Goal: Information Seeking & Learning: Compare options

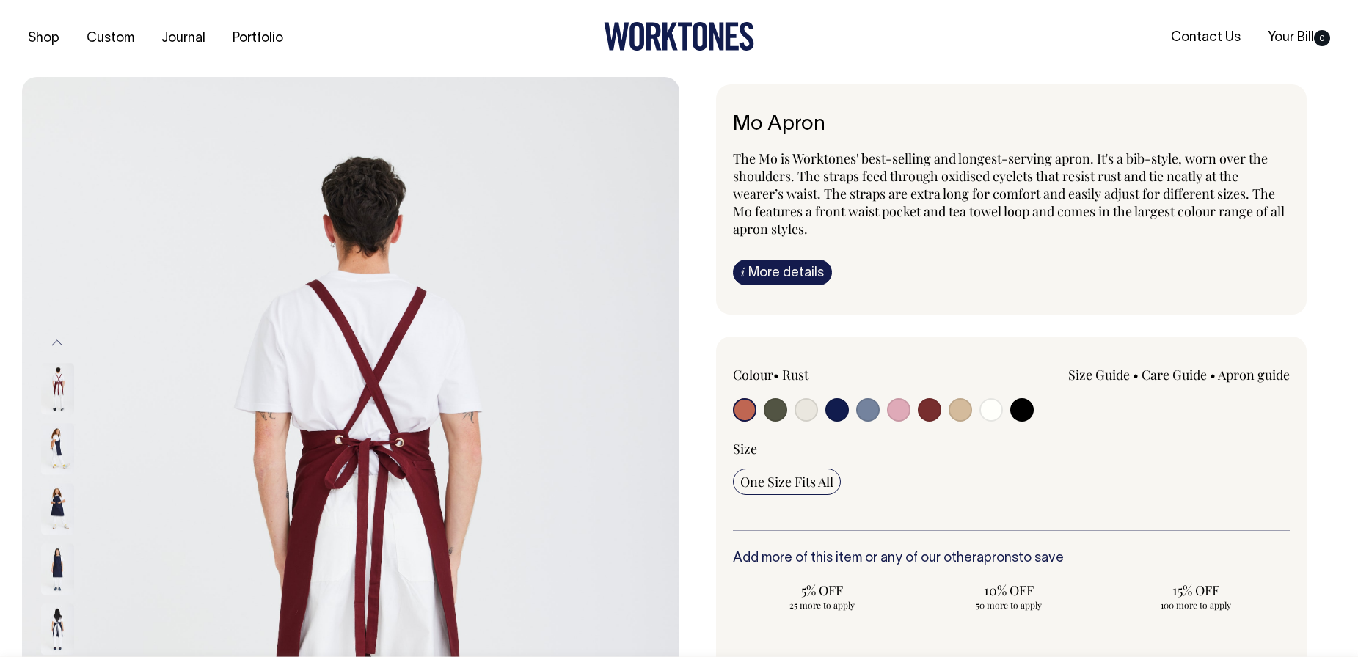
click at [50, 373] on img at bounding box center [57, 388] width 33 height 51
click at [62, 436] on img at bounding box center [57, 448] width 33 height 51
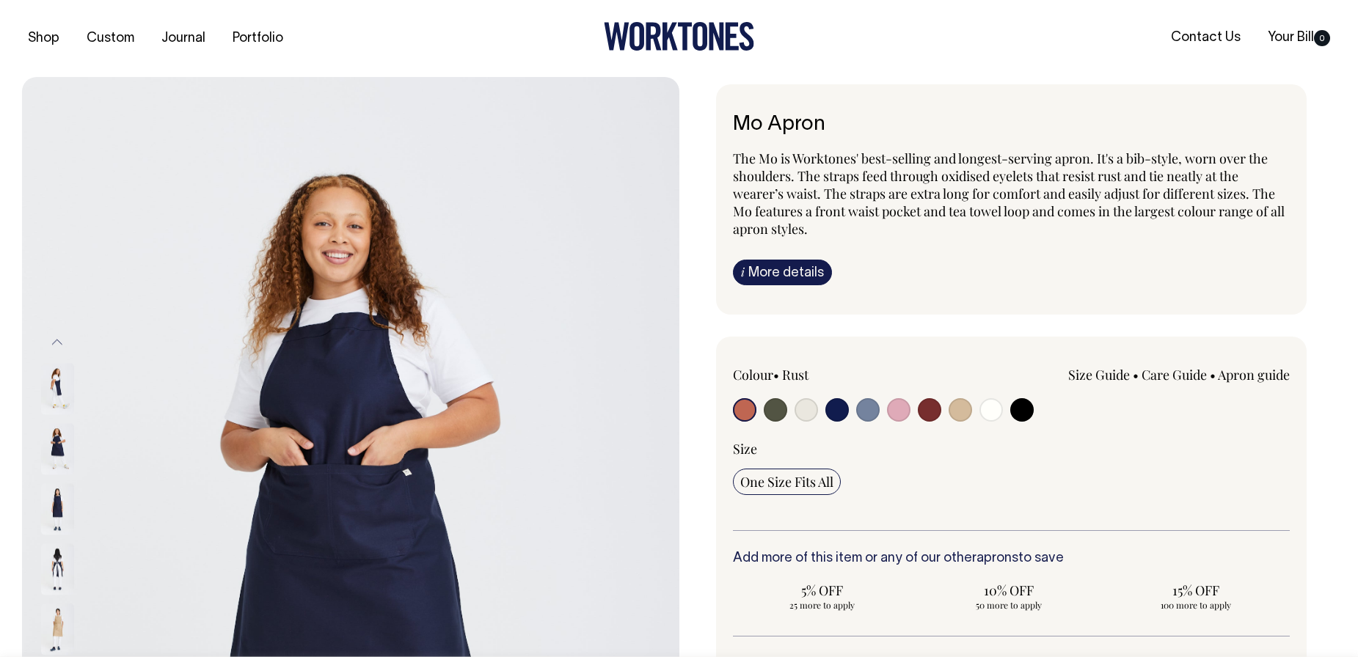
click at [59, 497] on img at bounding box center [57, 508] width 33 height 51
click at [56, 548] on img at bounding box center [57, 569] width 33 height 51
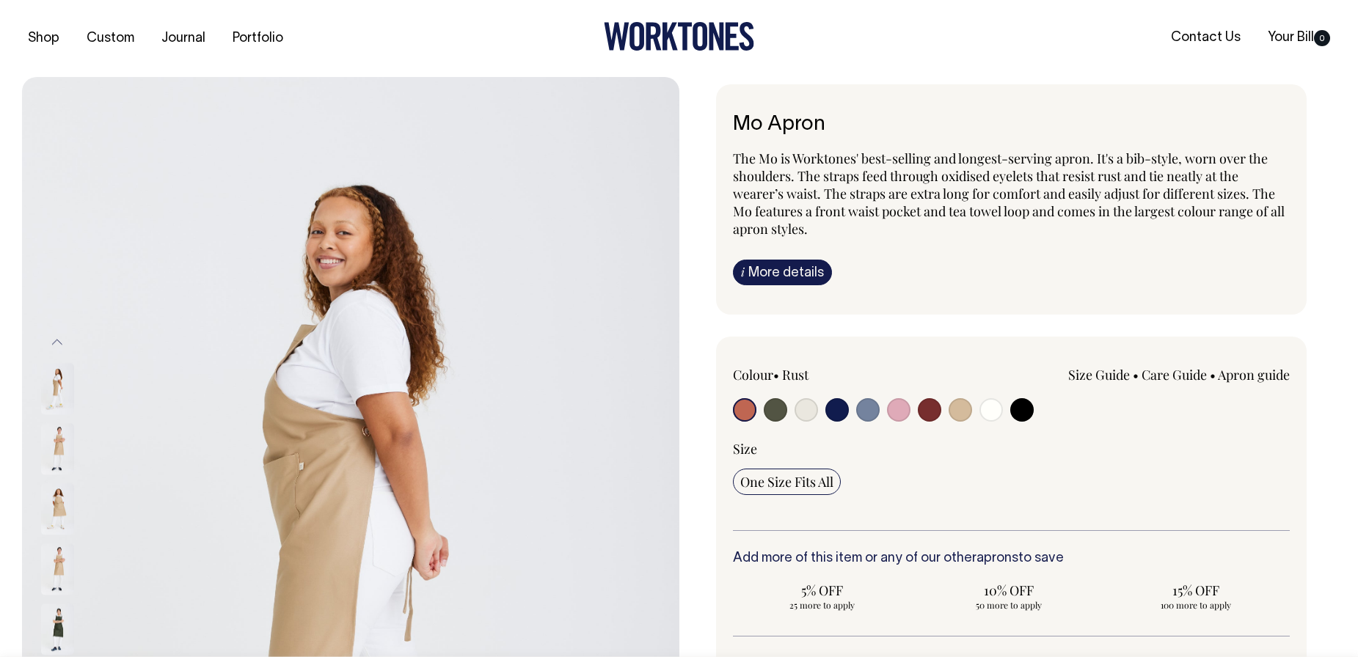
click at [1022, 407] on input "radio" at bounding box center [1021, 409] width 23 height 23
radio input "true"
select select "Black"
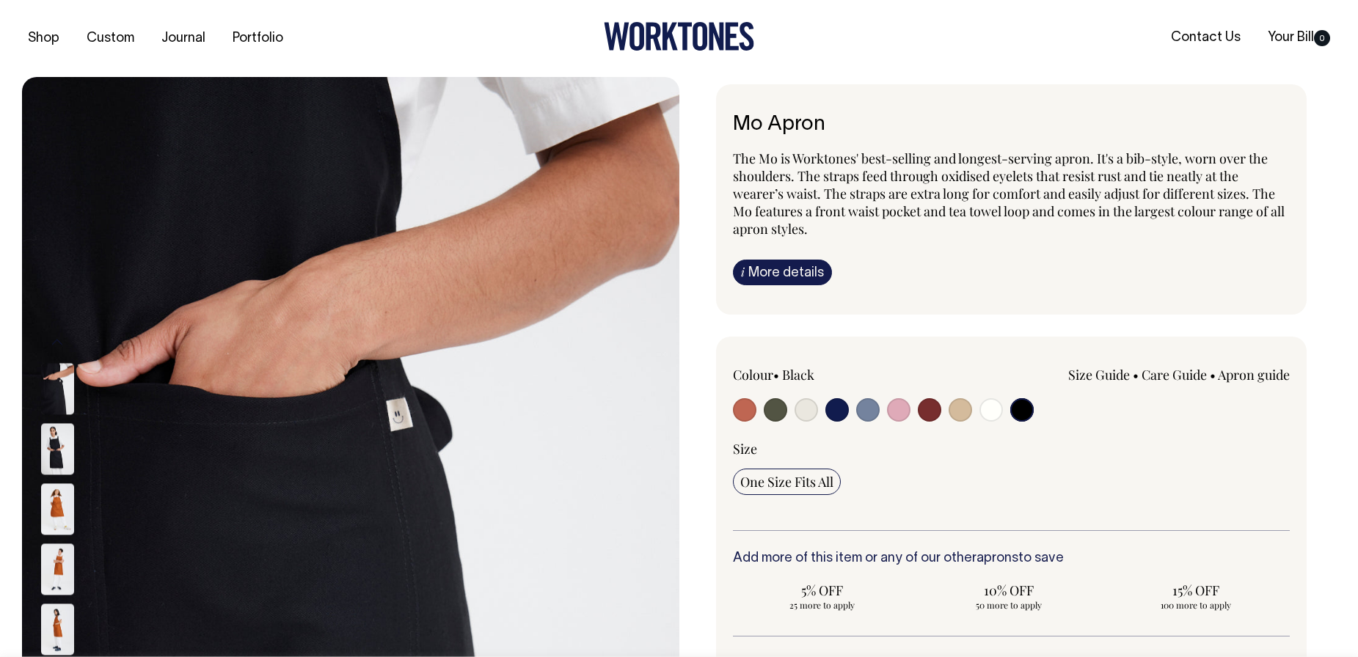
click at [56, 444] on img at bounding box center [57, 448] width 33 height 51
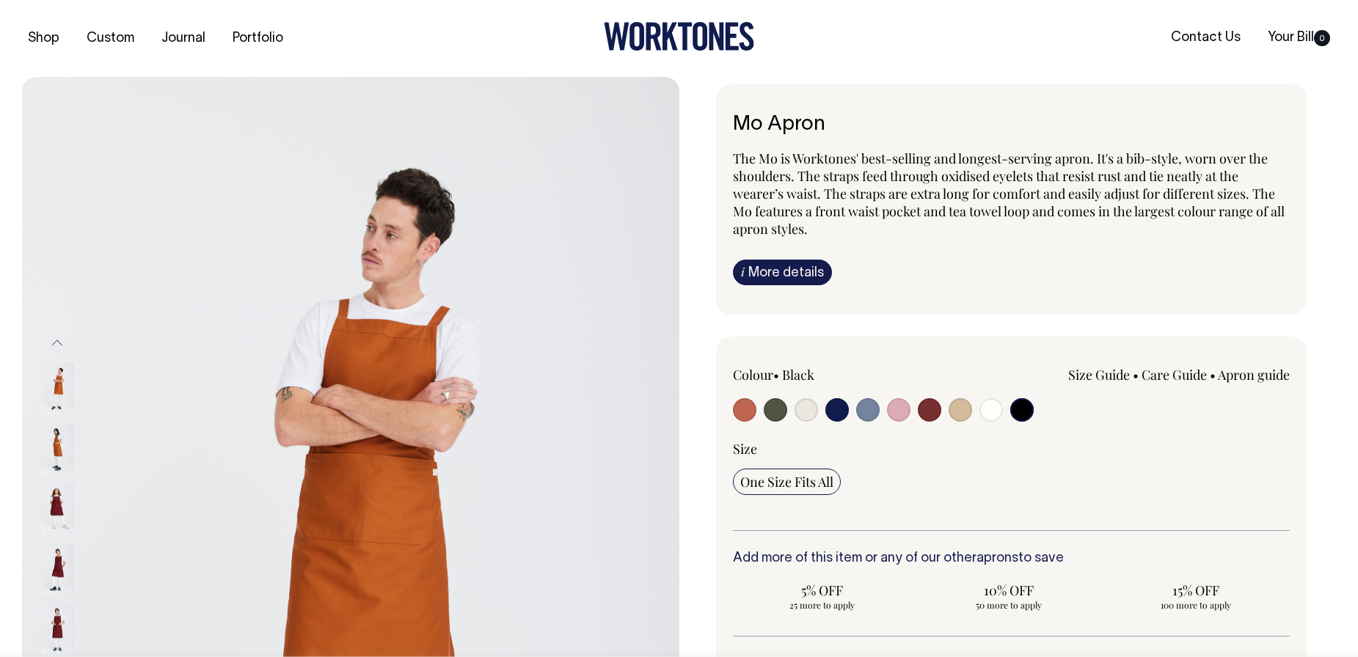
click at [927, 416] on input "radio" at bounding box center [929, 409] width 23 height 23
radio input "true"
select select "Burgundy"
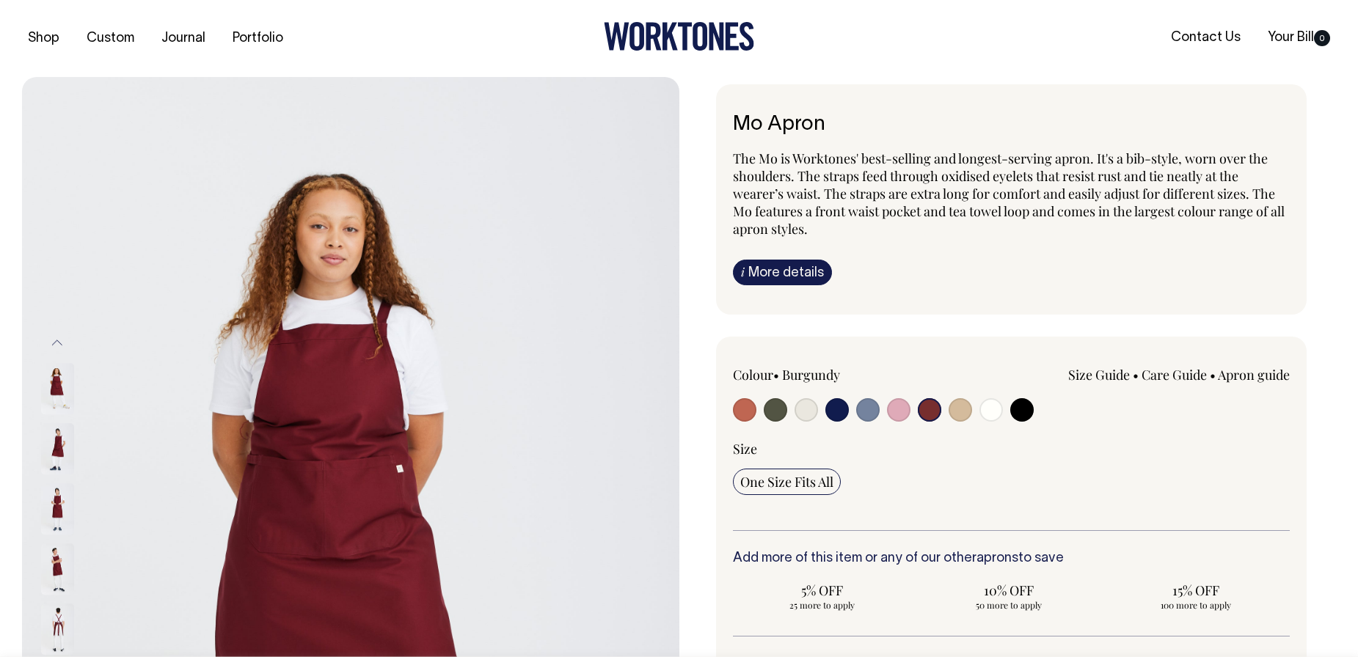
click at [961, 414] on input "radio" at bounding box center [960, 409] width 23 height 23
radio input "true"
select select "Khaki"
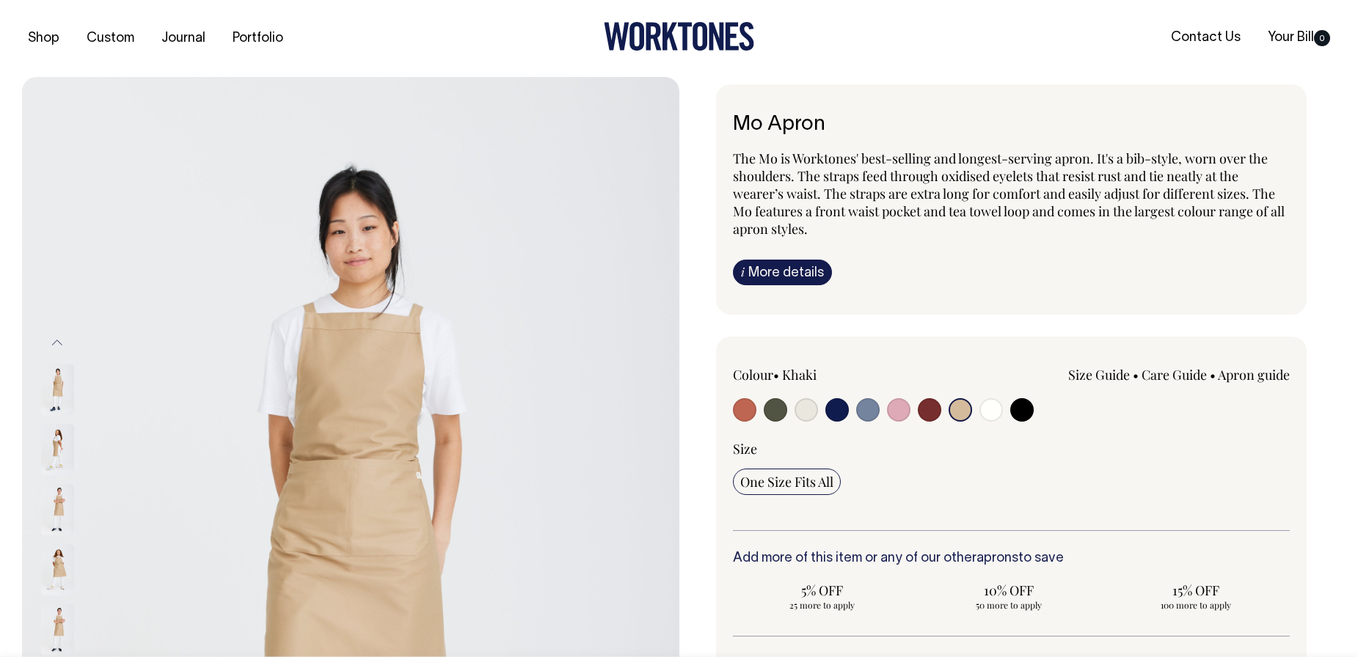
click at [770, 408] on input "radio" at bounding box center [775, 409] width 23 height 23
radio input "true"
select select "Olive"
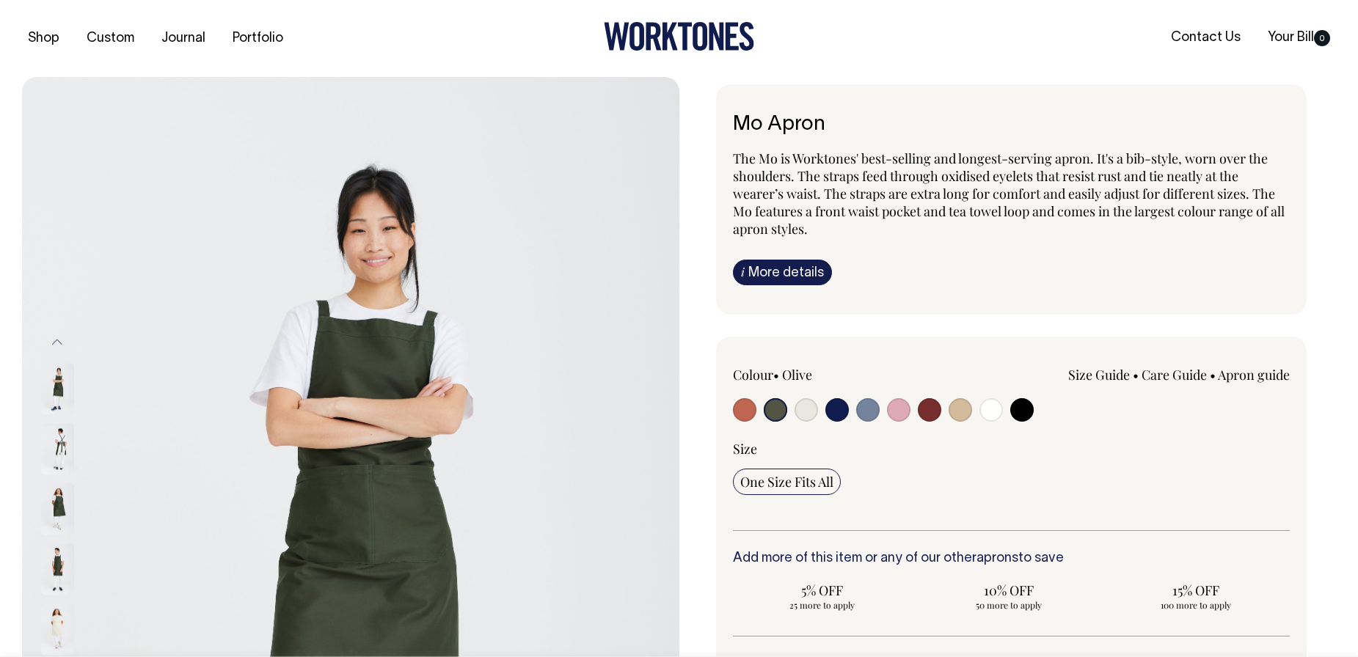
click at [749, 408] on input "radio" at bounding box center [744, 409] width 23 height 23
radio input "true"
select select "Rust"
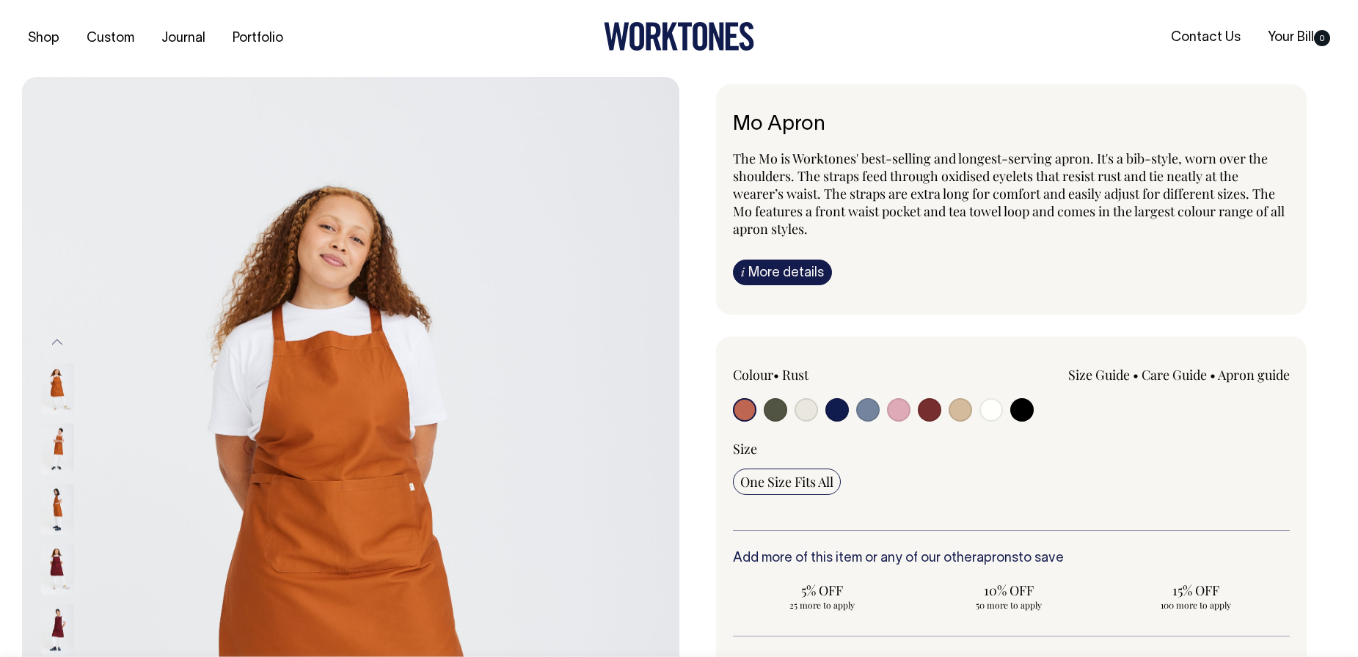
click at [806, 413] on input "radio" at bounding box center [806, 409] width 23 height 23
radio input "true"
select select "Natural"
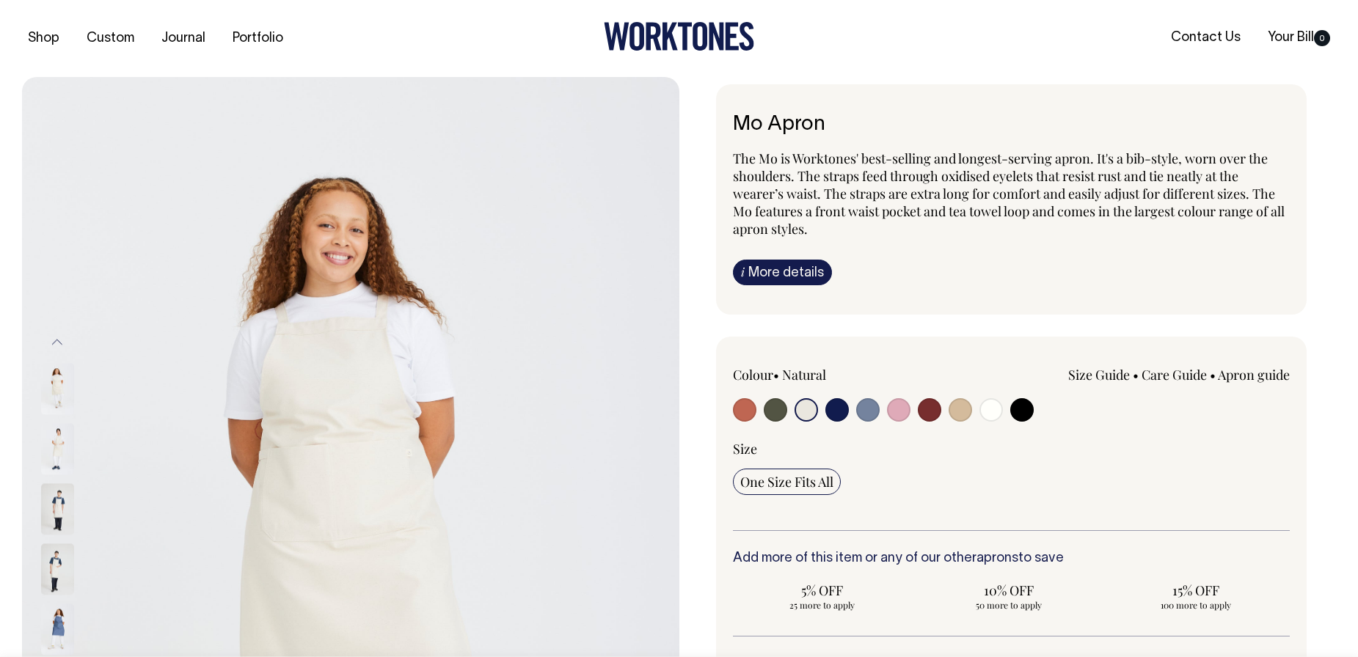
click at [998, 419] on input "radio" at bounding box center [990, 409] width 23 height 23
radio input "true"
radio input "false"
select select "Off-White"
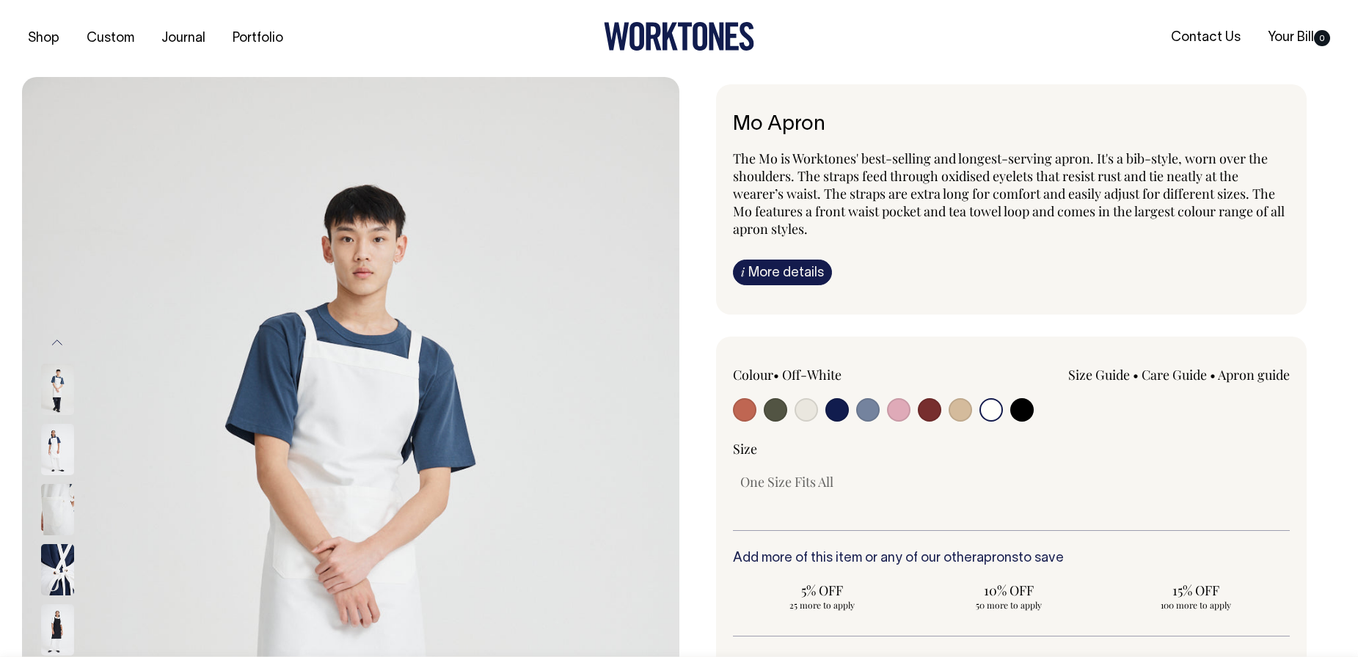
click at [965, 423] on label at bounding box center [960, 411] width 23 height 27
click at [965, 422] on input "radio" at bounding box center [960, 409] width 23 height 23
radio input "true"
select select "Khaki"
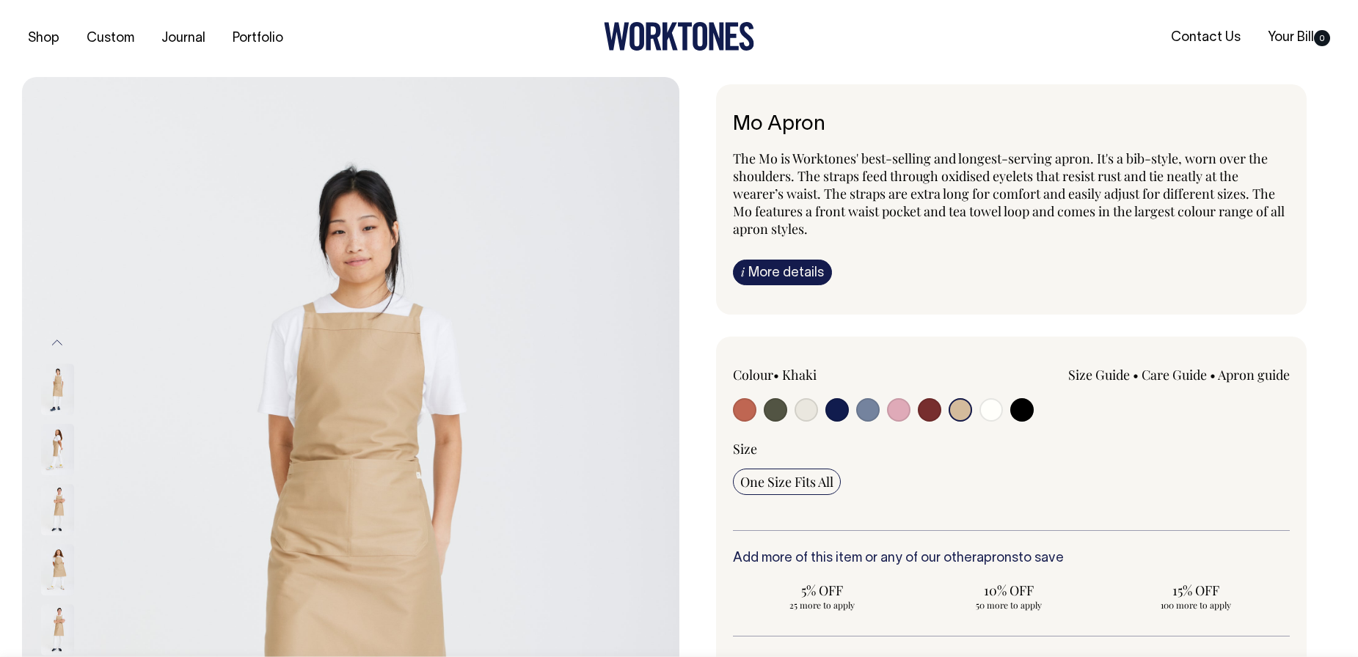
click at [1027, 411] on input "radio" at bounding box center [1021, 409] width 23 height 23
radio input "true"
select select "Black"
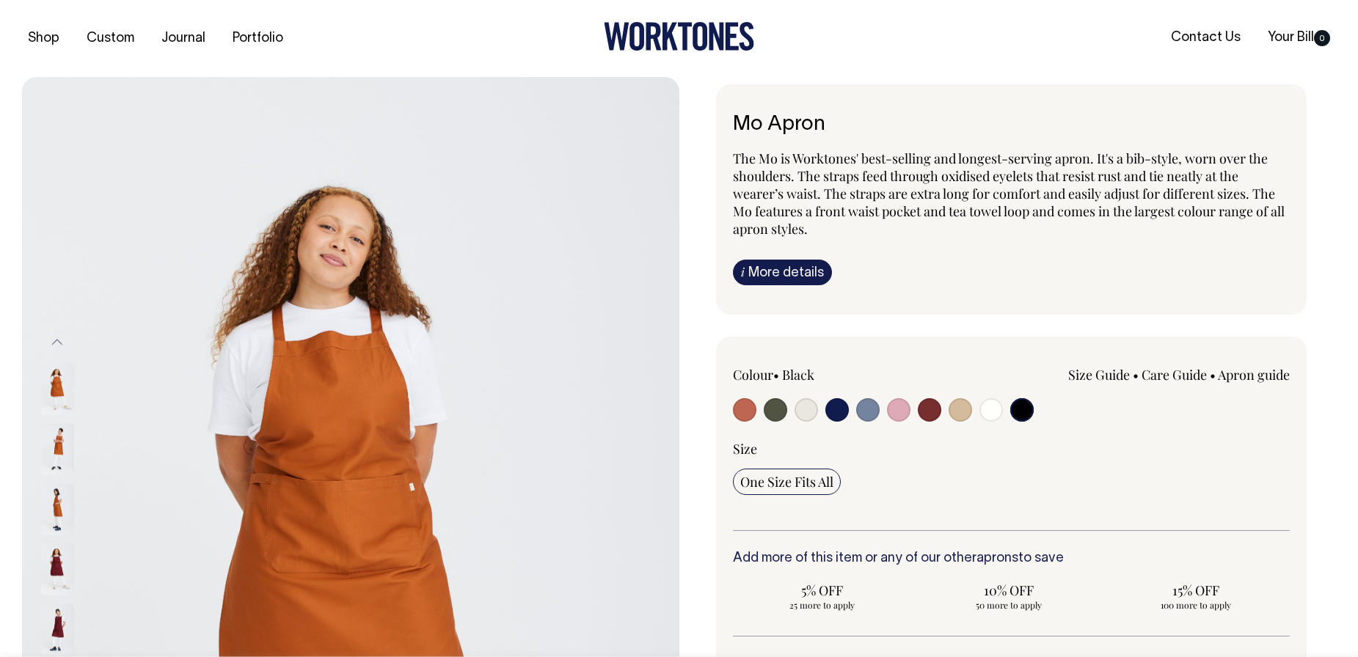
click at [1033, 406] on input "radio" at bounding box center [1021, 409] width 23 height 23
click at [1020, 411] on input "radio" at bounding box center [1021, 409] width 23 height 23
click at [1020, 414] on input "radio" at bounding box center [1021, 409] width 23 height 23
click at [926, 406] on input "radio" at bounding box center [929, 409] width 23 height 23
radio input "true"
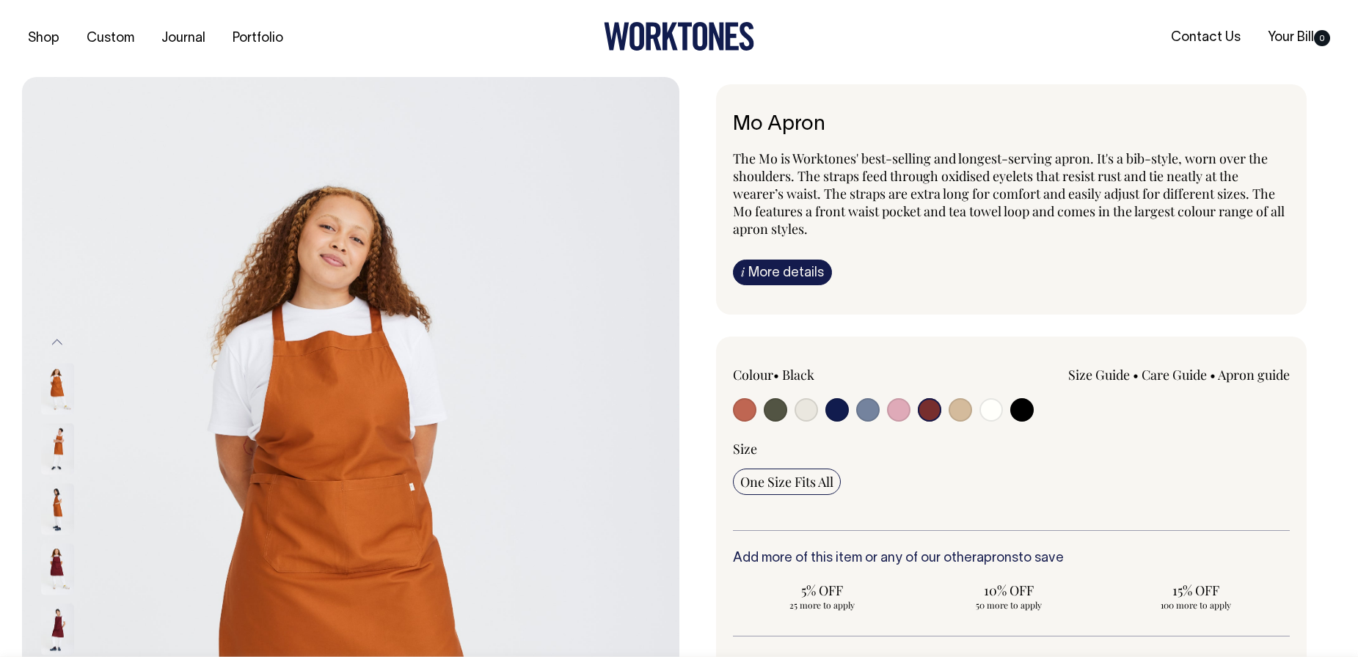
radio input "true"
select select "Burgundy"
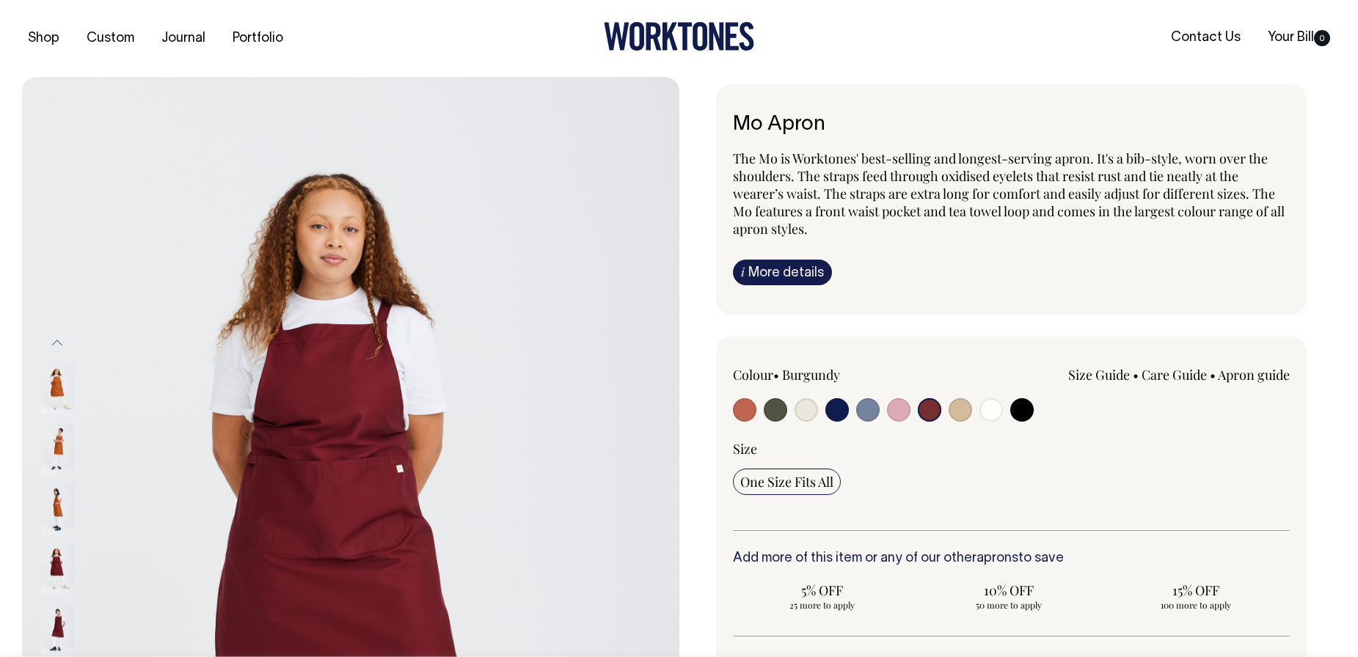
click at [954, 410] on input "radio" at bounding box center [960, 409] width 23 height 23
radio input "true"
select select "Khaki"
click at [992, 409] on input "radio" at bounding box center [990, 409] width 23 height 23
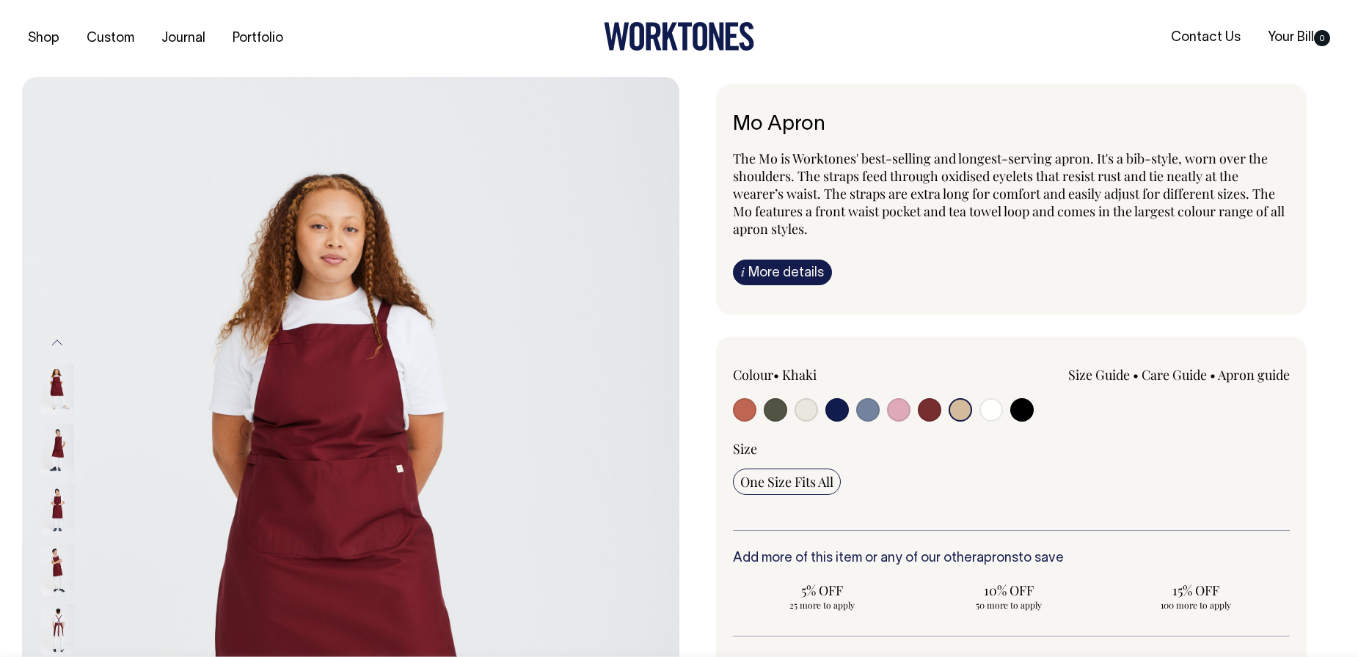
radio input "true"
radio input "false"
select select "Off-White"
click at [1025, 407] on input "radio" at bounding box center [1021, 409] width 23 height 23
radio input "true"
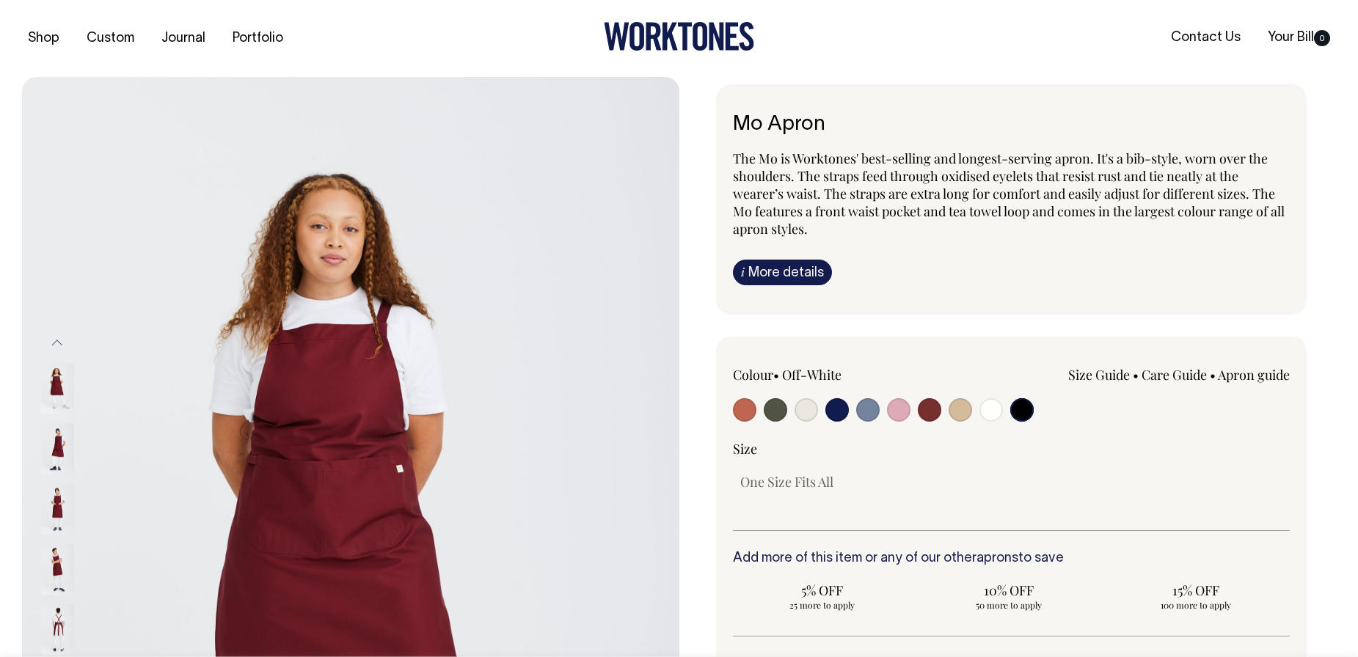
radio input "true"
select select "Black"
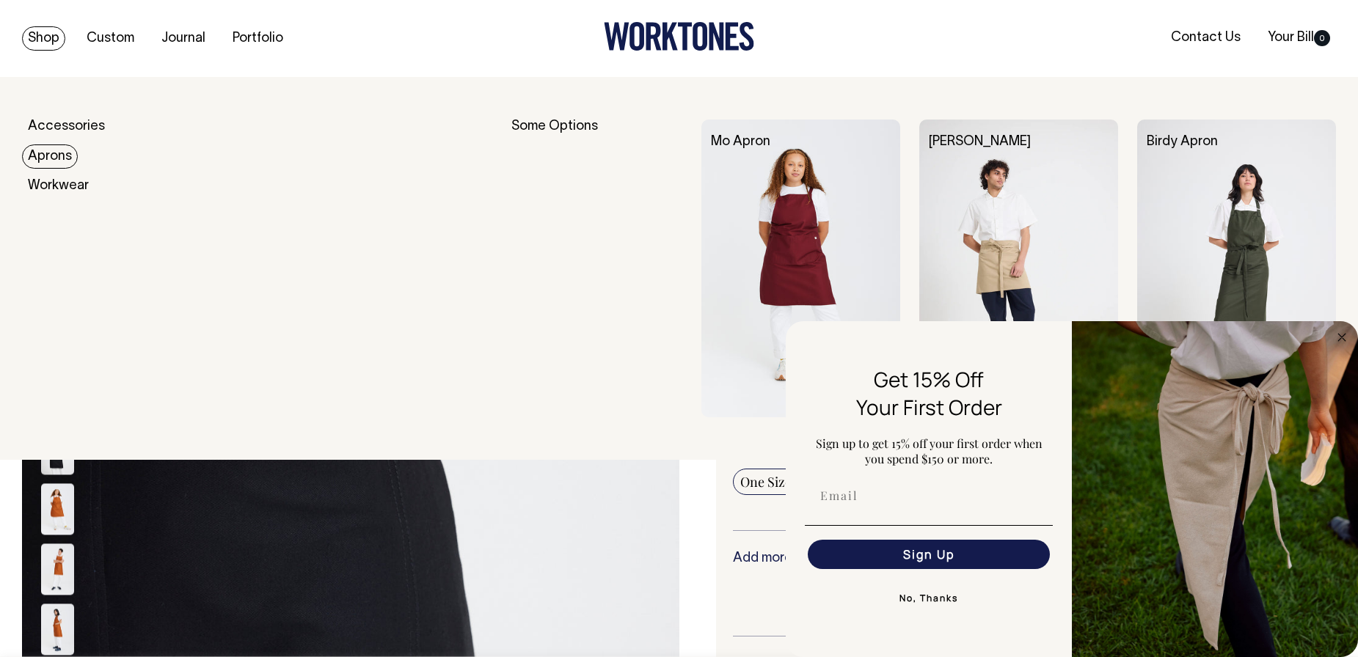
click at [46, 154] on link "Aprons" at bounding box center [50, 157] width 56 height 24
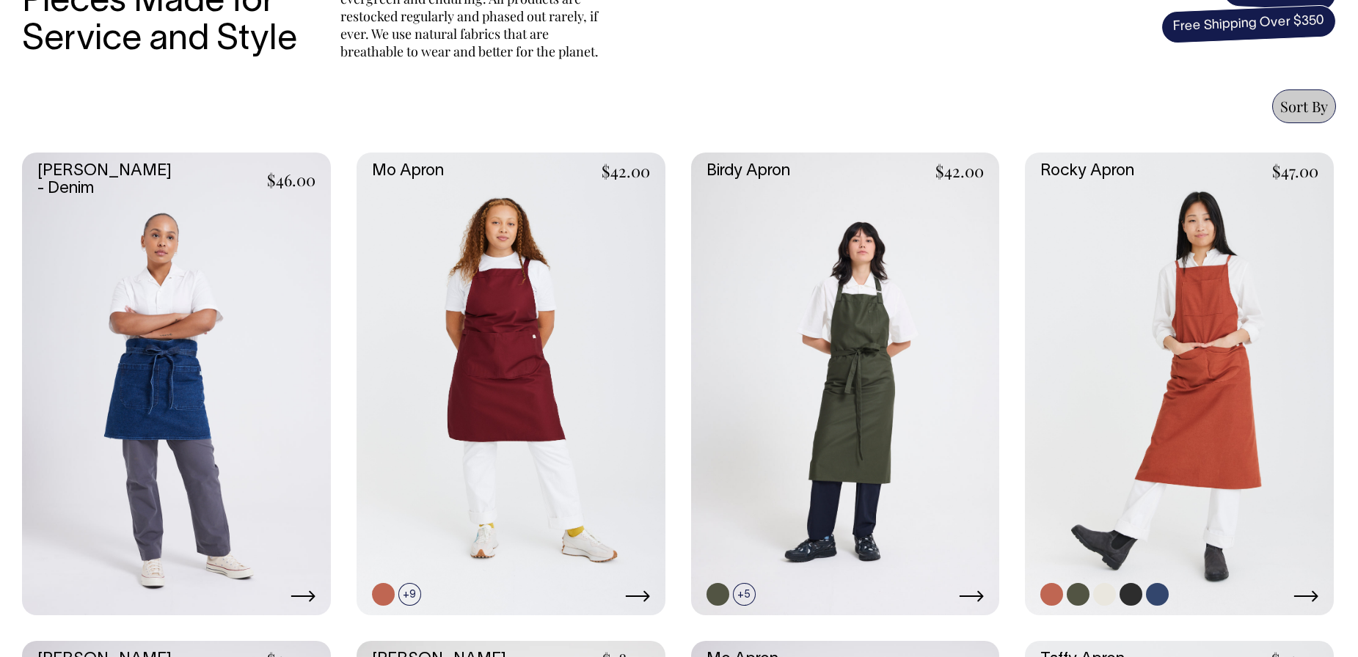
scroll to position [556, 0]
click at [867, 390] on link at bounding box center [845, 384] width 309 height 463
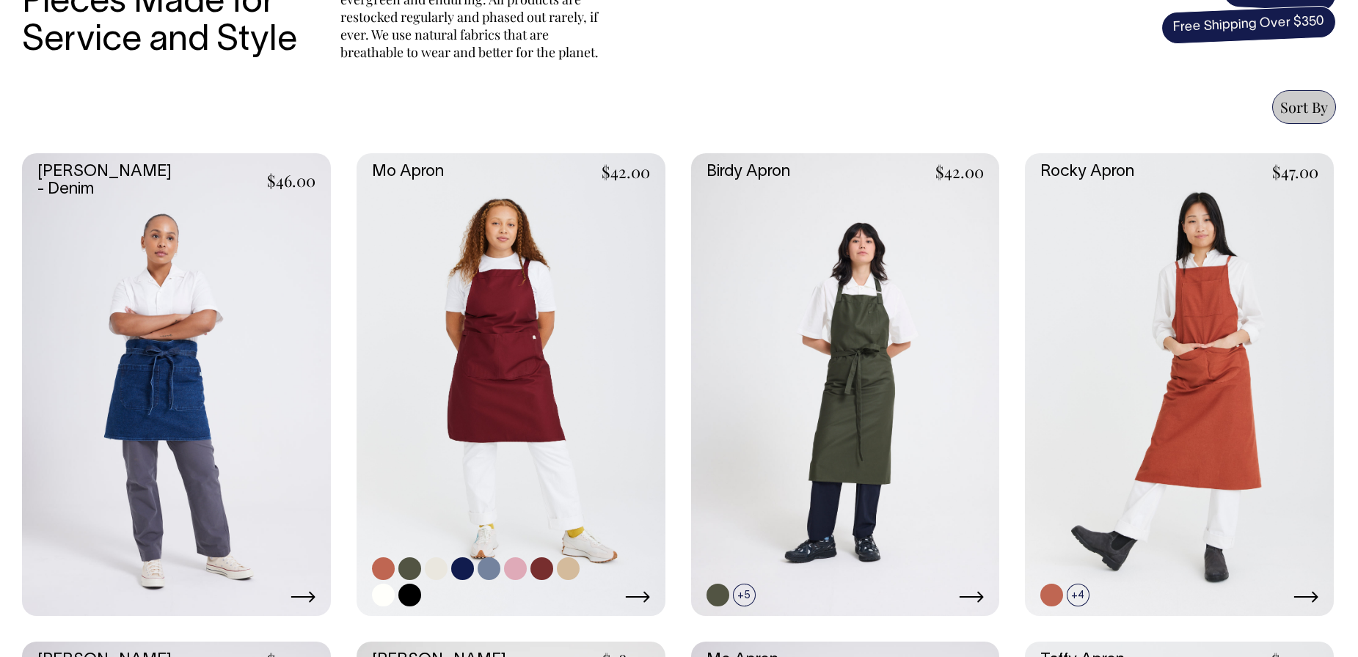
click at [522, 389] on link at bounding box center [511, 384] width 309 height 463
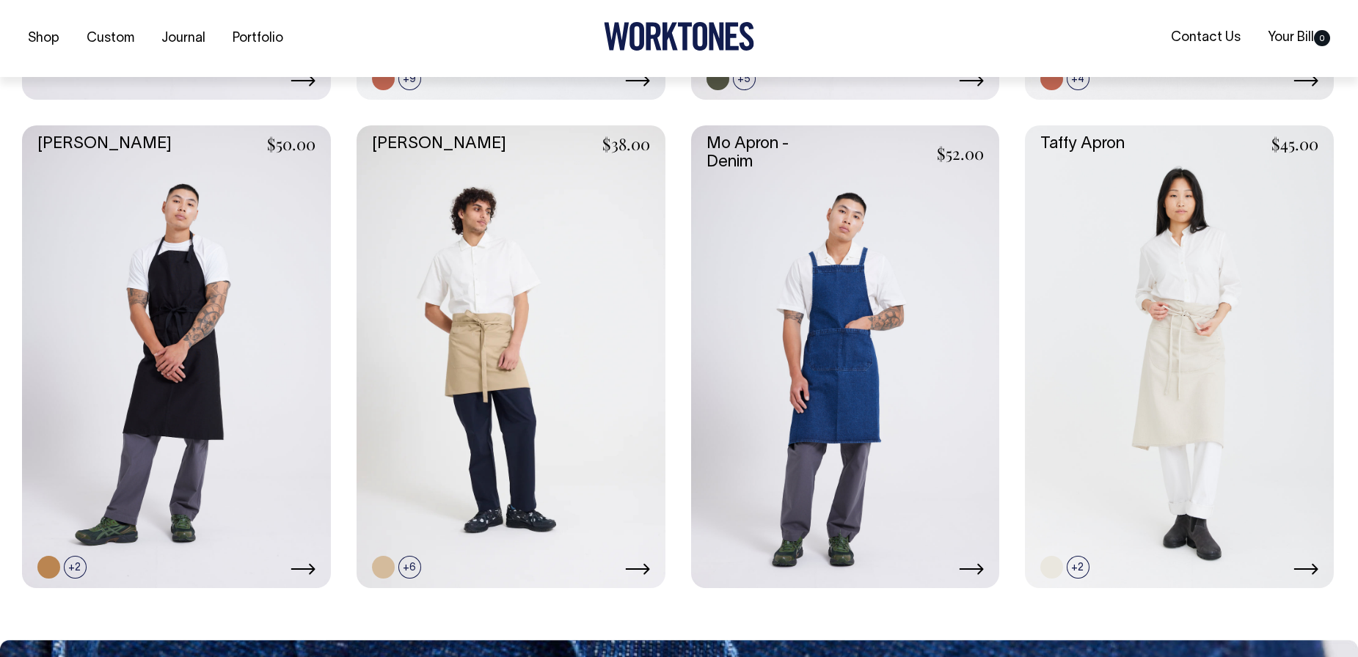
scroll to position [1073, 0]
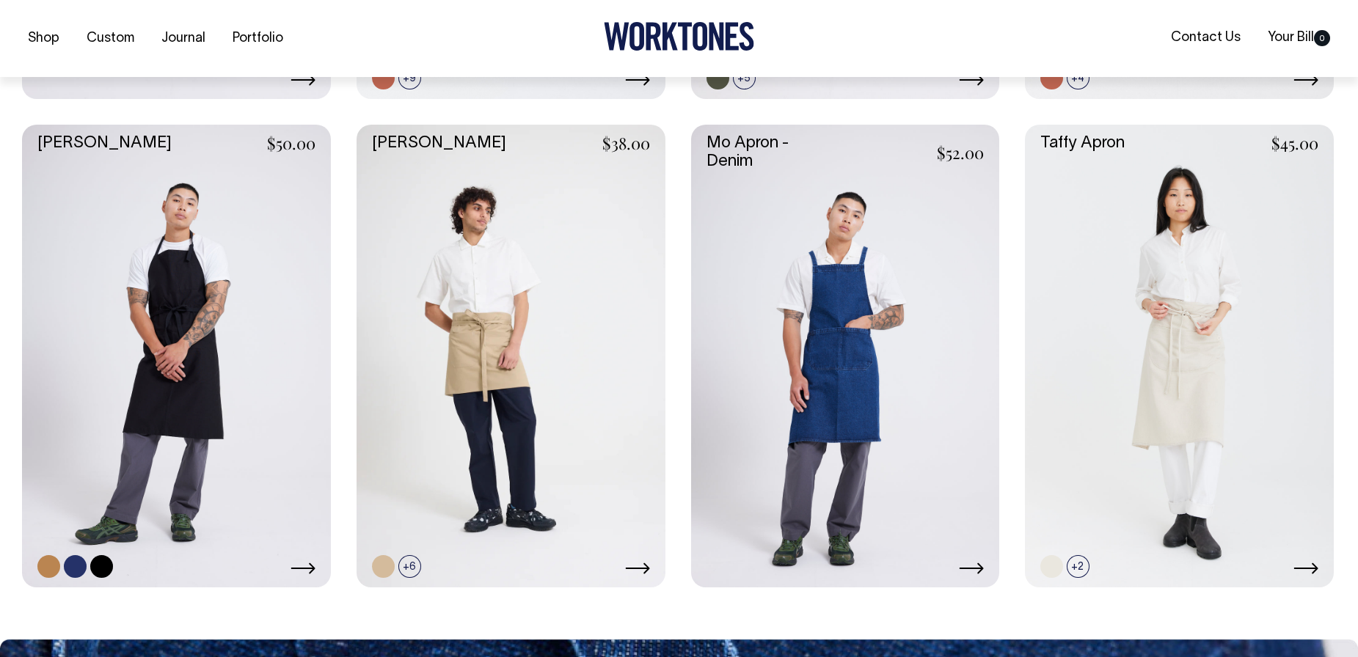
click at [182, 368] on link at bounding box center [176, 356] width 309 height 463
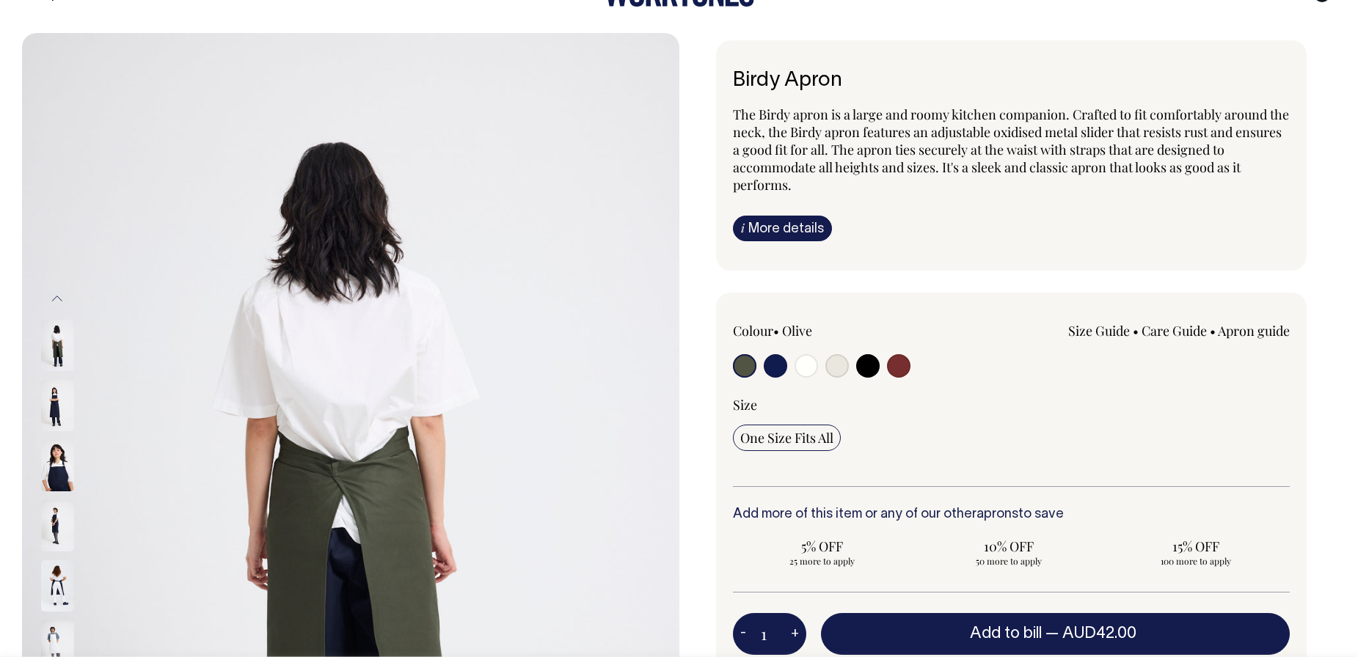
scroll to position [45, 0]
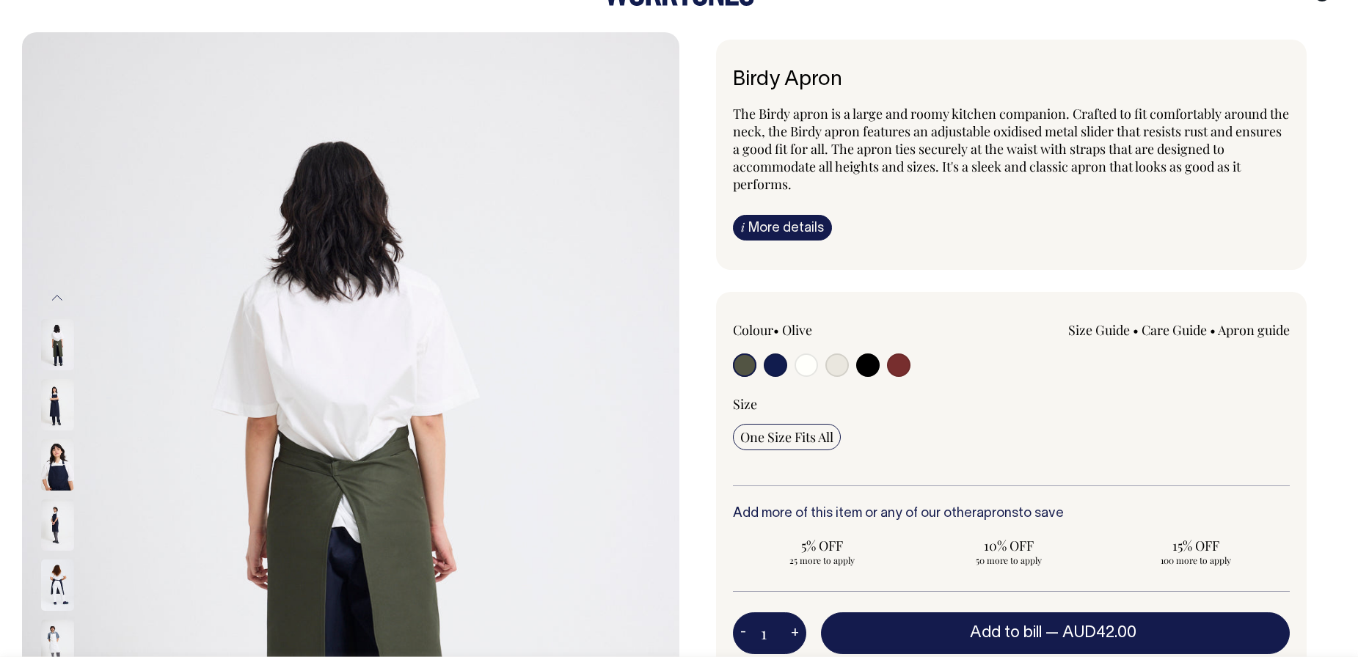
click at [868, 368] on input "radio" at bounding box center [867, 365] width 23 height 23
radio input "true"
select select "Black"
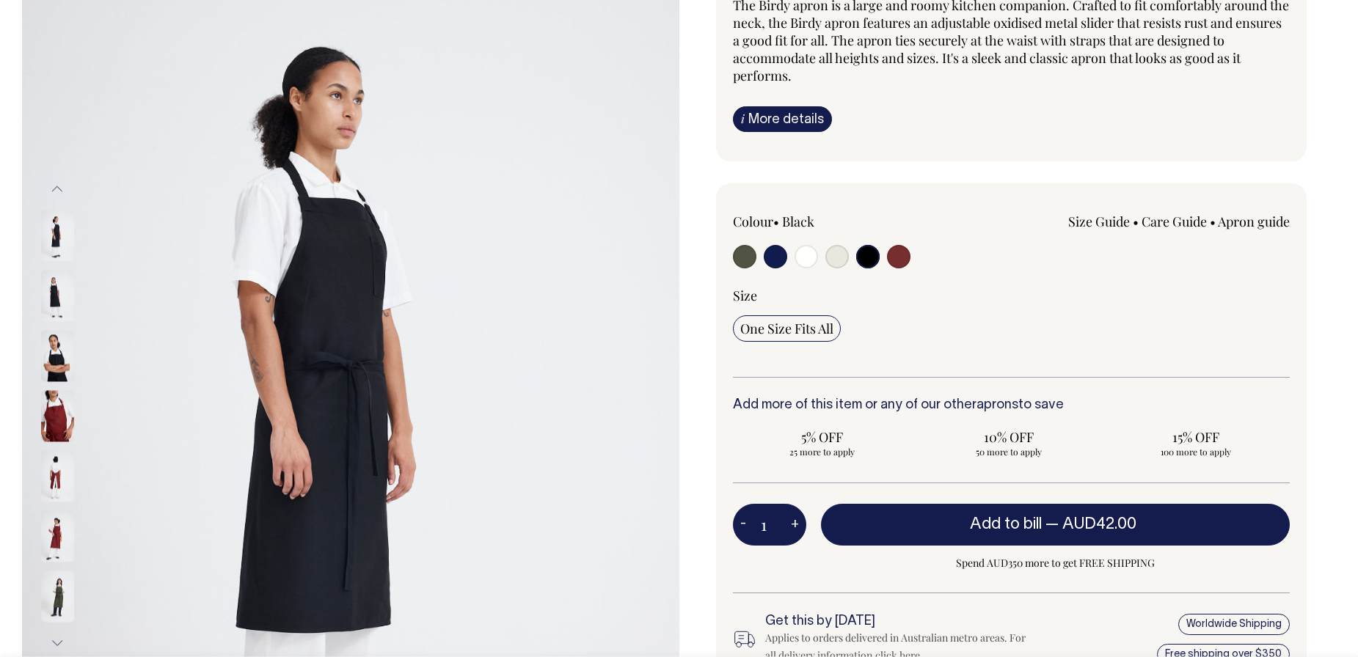
scroll to position [154, 0]
click at [48, 290] on img at bounding box center [57, 294] width 33 height 51
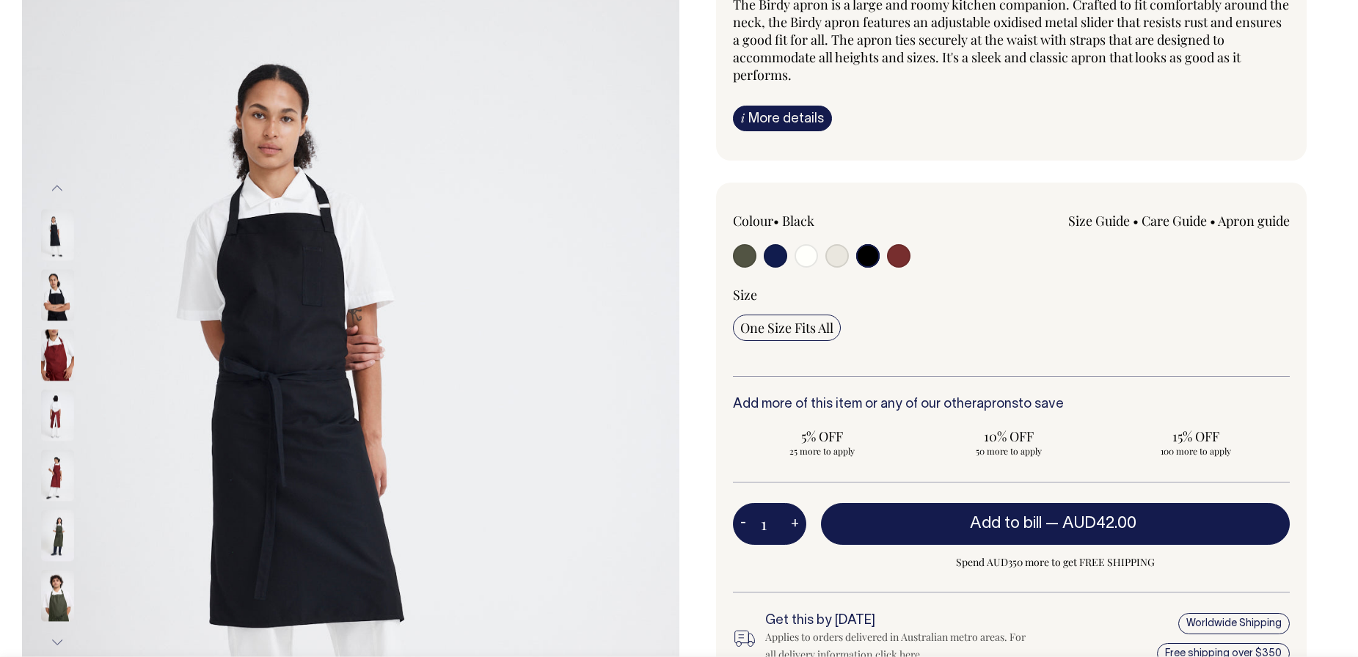
click at [1153, 289] on div "Size" at bounding box center [1012, 295] width 558 height 18
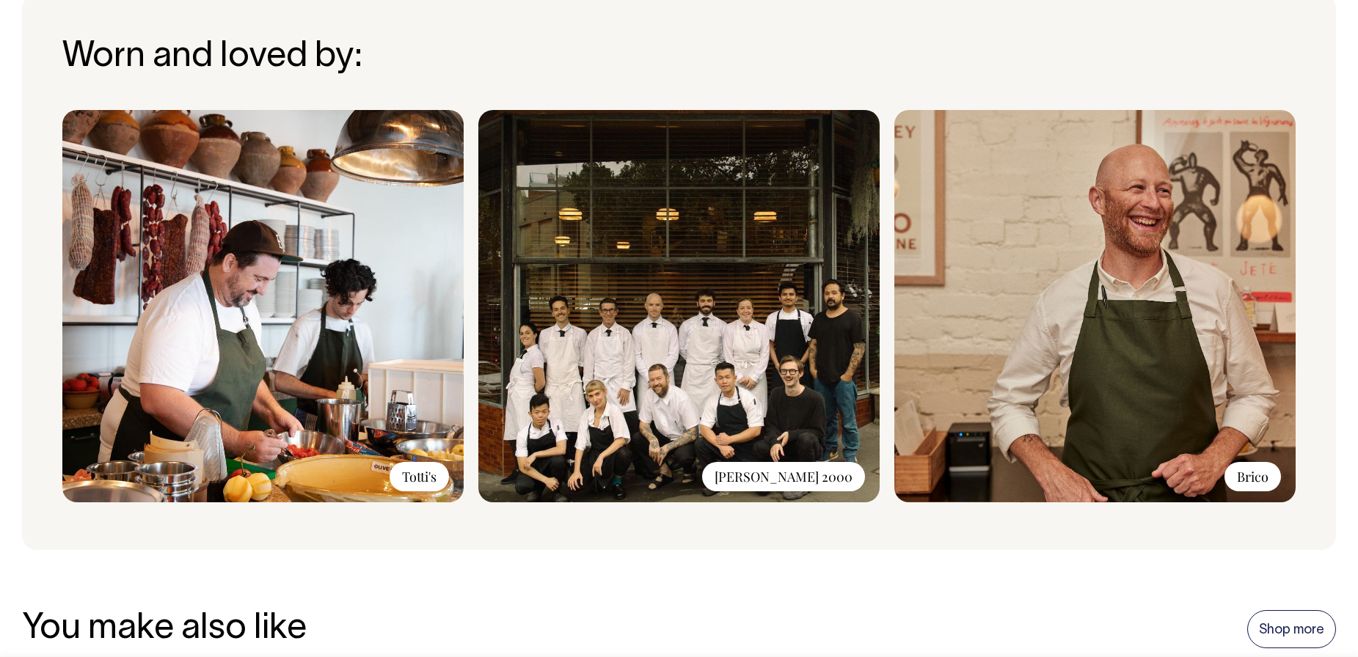
scroll to position [1119, 0]
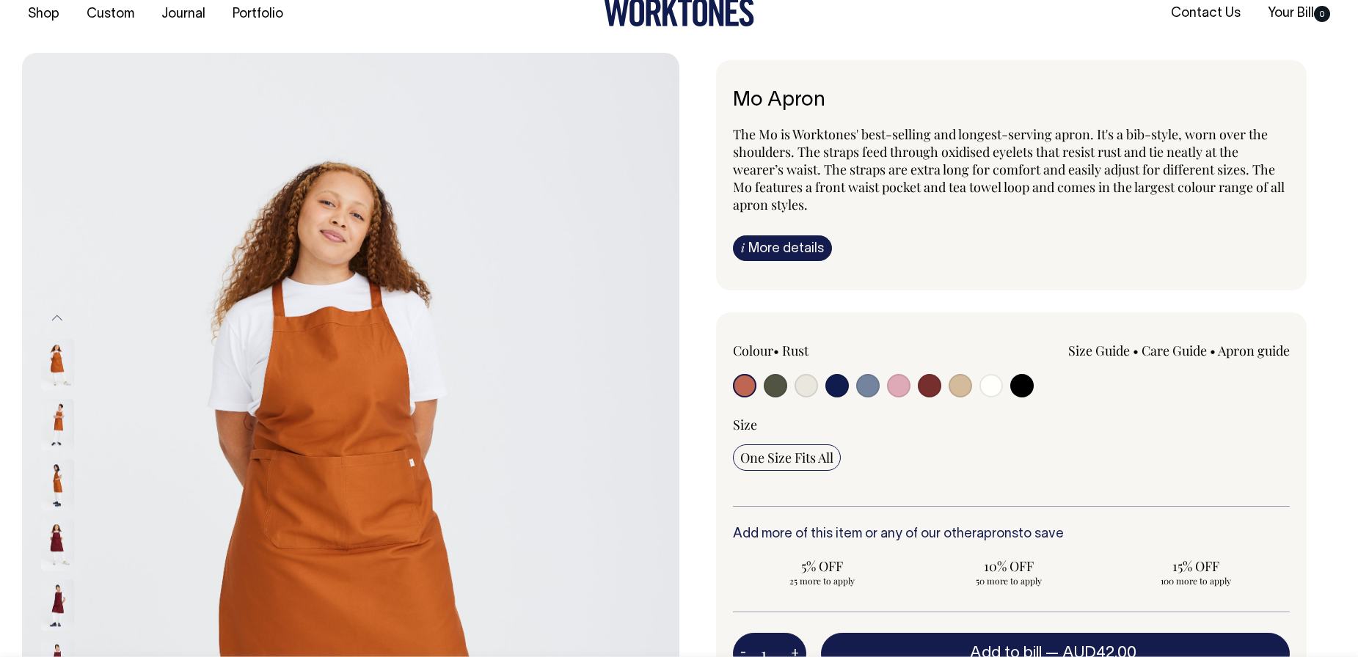
scroll to position [25, 0]
click at [1023, 398] on label at bounding box center [1021, 386] width 23 height 27
click at [1023, 397] on input "radio" at bounding box center [1021, 384] width 23 height 23
radio input "true"
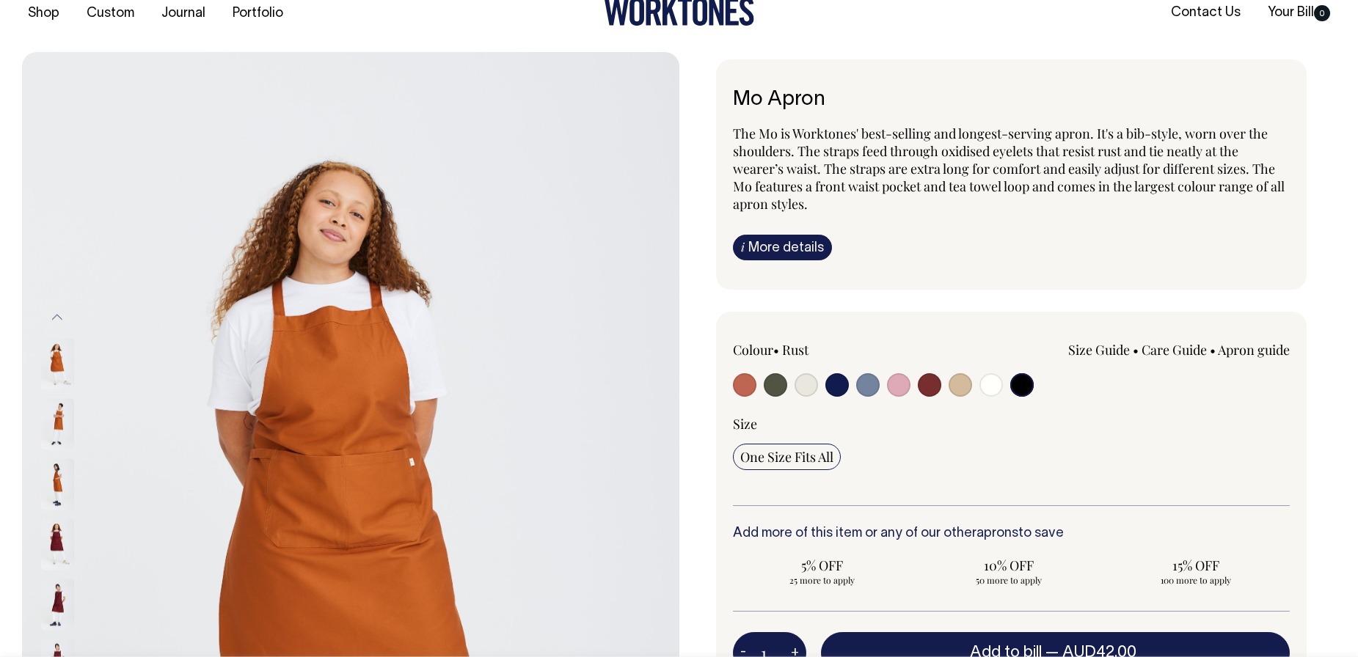
select select "Black"
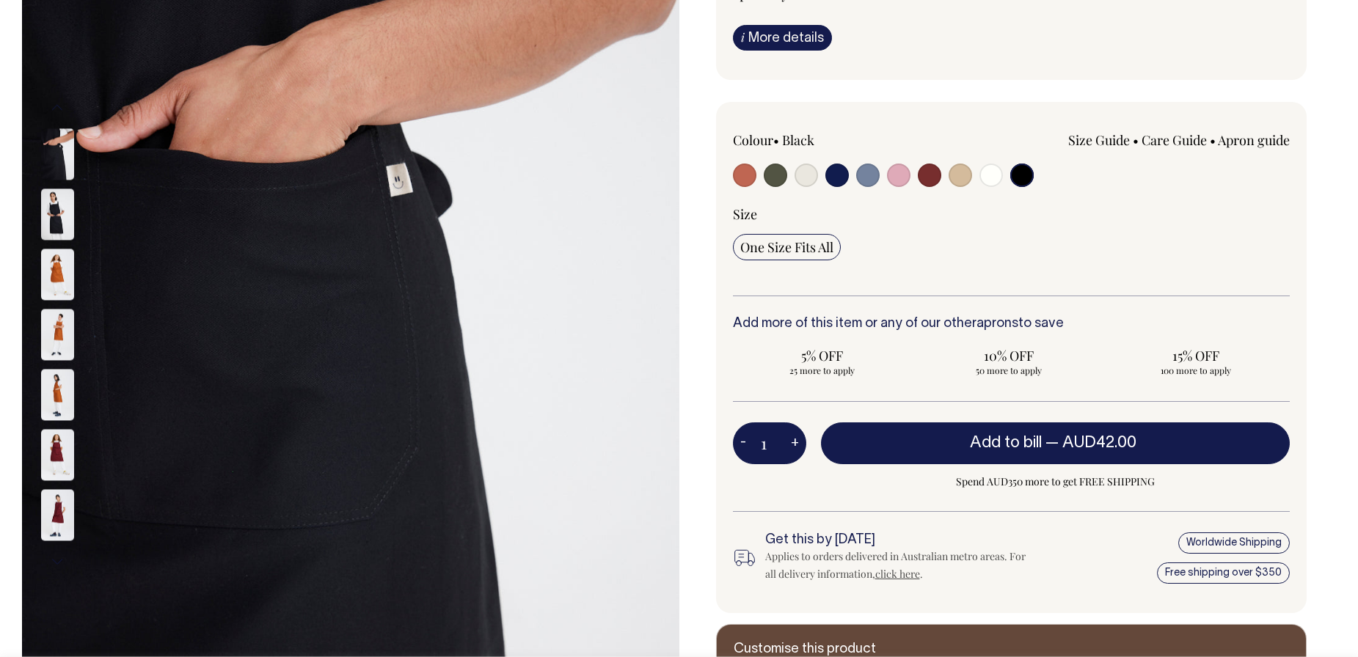
scroll to position [235, 0]
